Goal: Find specific page/section: Find specific page/section

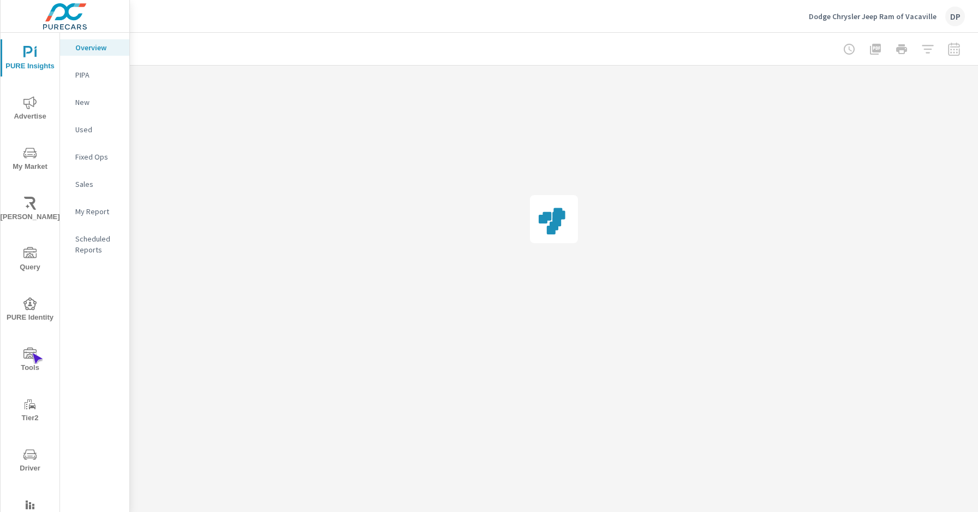
click at [32, 353] on icon "nav menu" at bounding box center [29, 352] width 13 height 11
